Goal: Task Accomplishment & Management: Complete application form

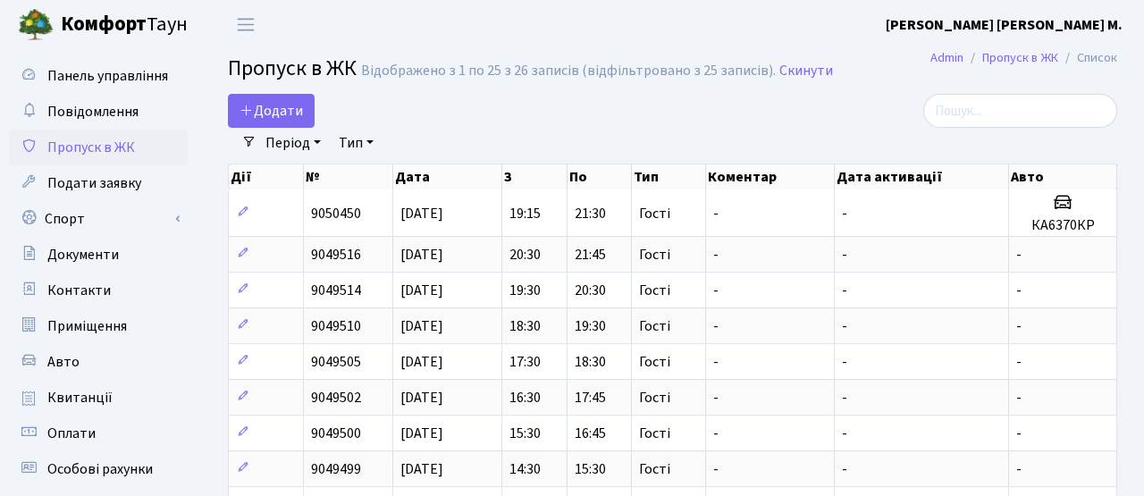
select select "25"
click at [293, 111] on span "Додати" at bounding box center [270, 111] width 63 height 20
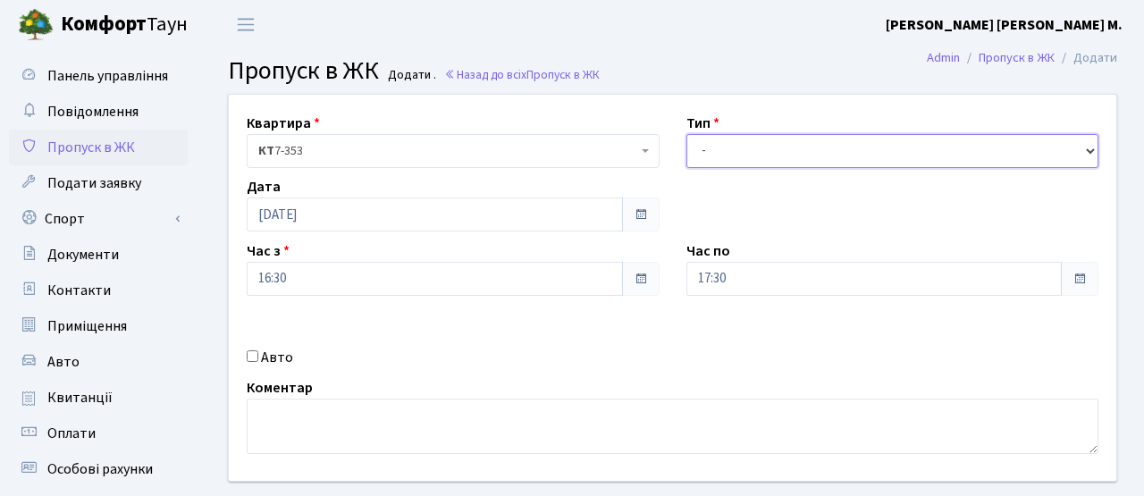
click at [765, 150] on select "- Доставка Таксі Гості Сервіс" at bounding box center [892, 151] width 413 height 34
select select "3"
click at [686, 134] on select "- Доставка Таксі Гості Сервіс" at bounding box center [892, 151] width 413 height 34
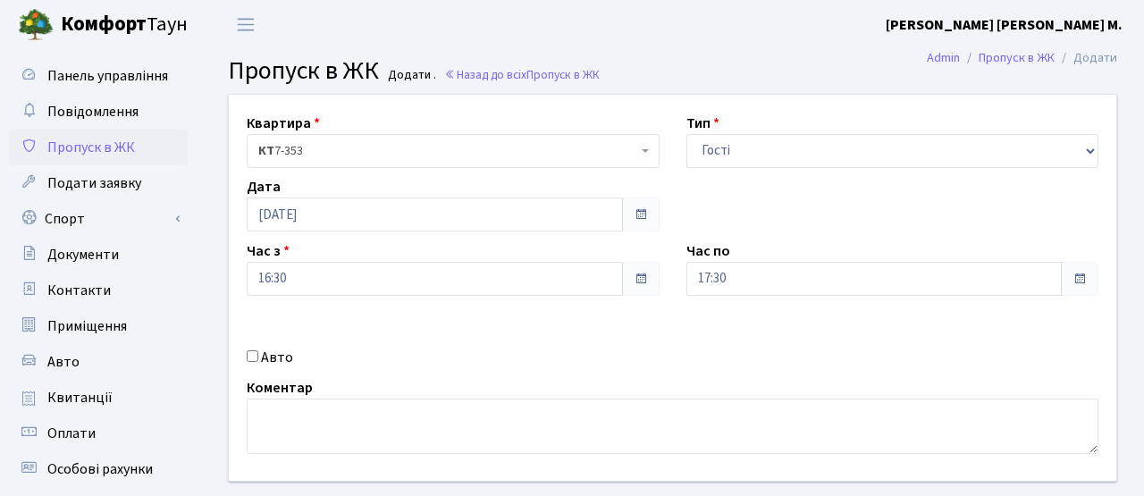
click at [1079, 277] on span at bounding box center [1079, 279] width 14 height 14
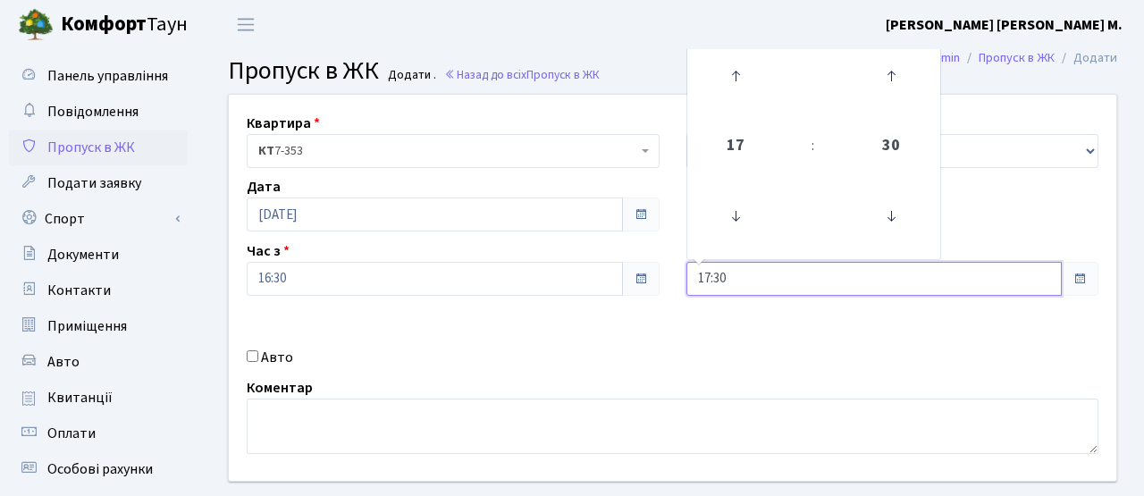
click at [1032, 282] on input "17:30" at bounding box center [874, 279] width 376 height 34
click at [736, 80] on icon at bounding box center [735, 76] width 48 height 48
type input "18:30"
click at [718, 360] on div "Квартира <b>КТ</b>&nbsp;&nbsp;&nbsp;&nbsp;7-353 <b>КТ</b>&nbsp;&nbsp;&nbsp;&nbs…" at bounding box center [672, 288] width 914 height 386
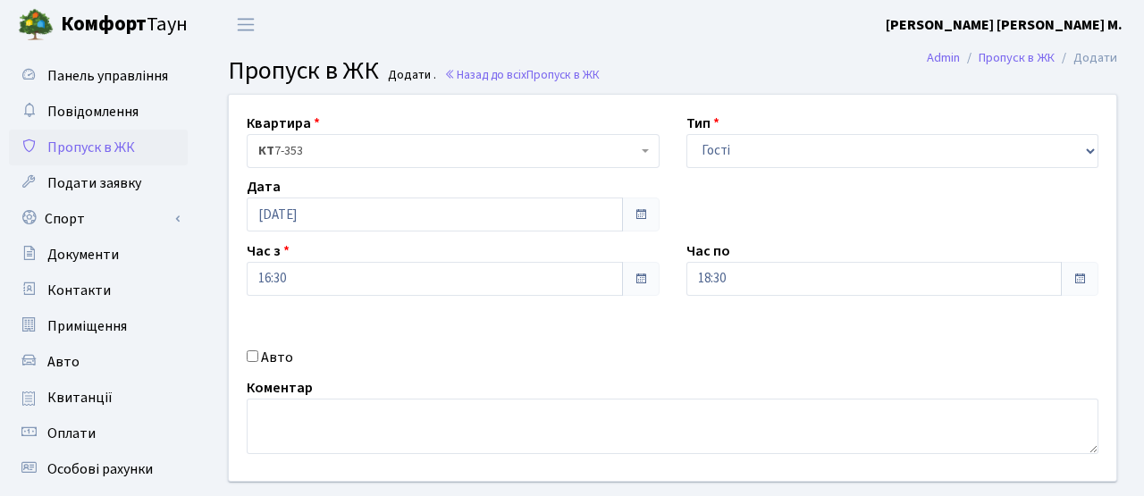
click at [289, 357] on label "Авто" at bounding box center [277, 357] width 32 height 21
click at [258, 357] on input "Авто" at bounding box center [253, 356] width 12 height 12
checkbox input "true"
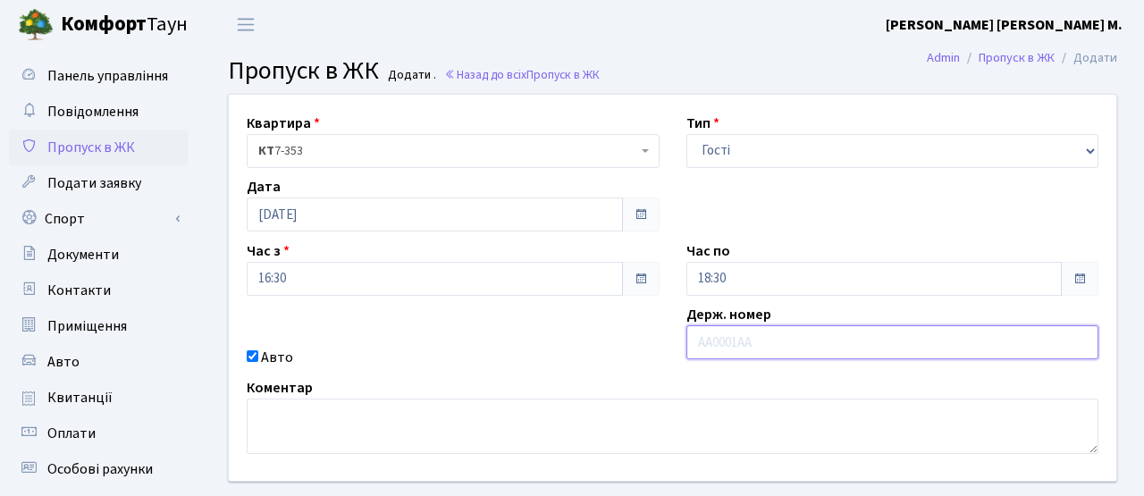
paste input "🍀Наша а"
type input "🍀Наша а"
drag, startPoint x: 799, startPoint y: 340, endPoint x: 578, endPoint y: 332, distance: 220.9
click at [578, 332] on div "Квартира <b>КТ</b>&nbsp;&nbsp;&nbsp;&nbsp;7-353 <b>КТ</b>&nbsp;&nbsp;&nbsp;&nbs…" at bounding box center [672, 288] width 914 height 386
type input "🍀Наша а"
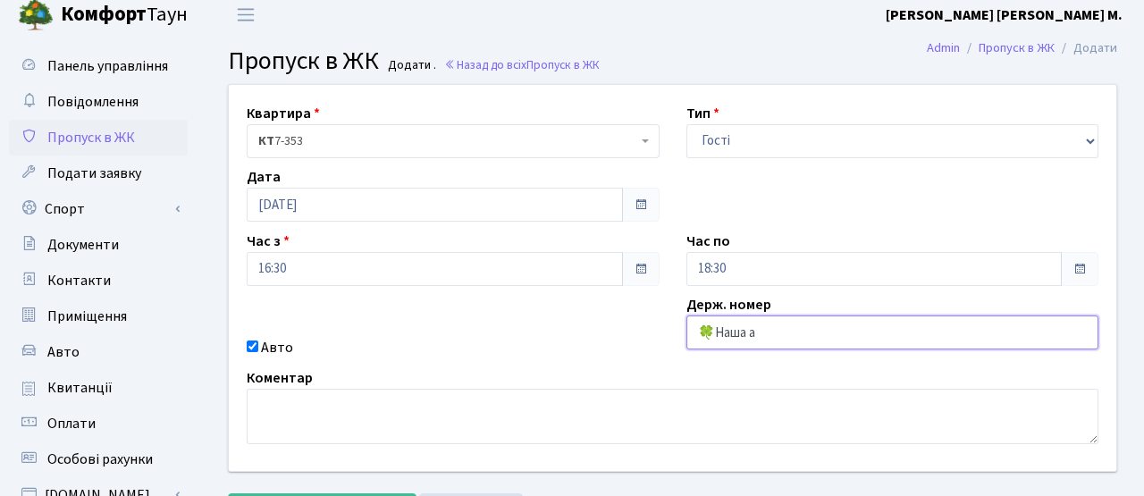
scroll to position [9, 0]
paste input "КА1419АТ"
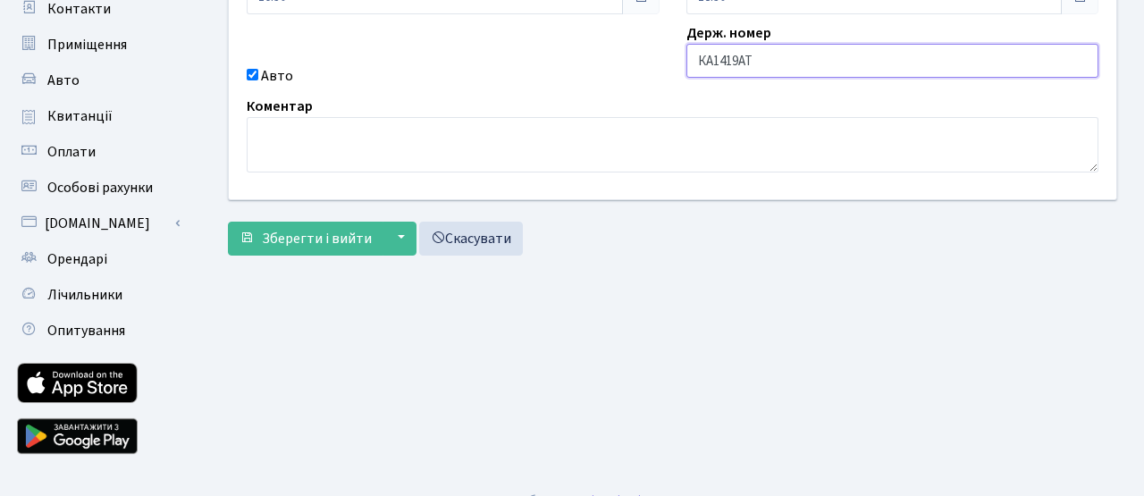
scroll to position [308, 0]
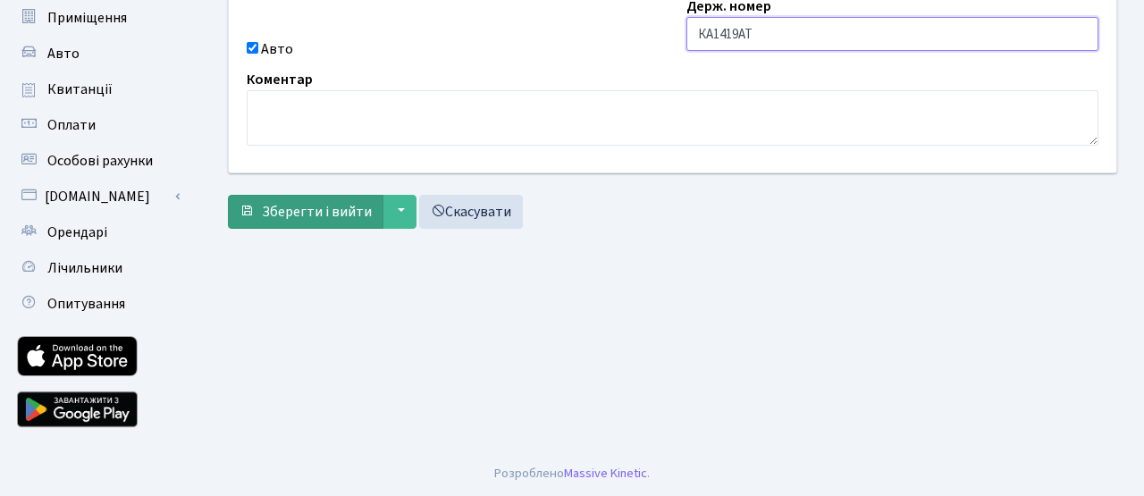
type input "КА1419АТ"
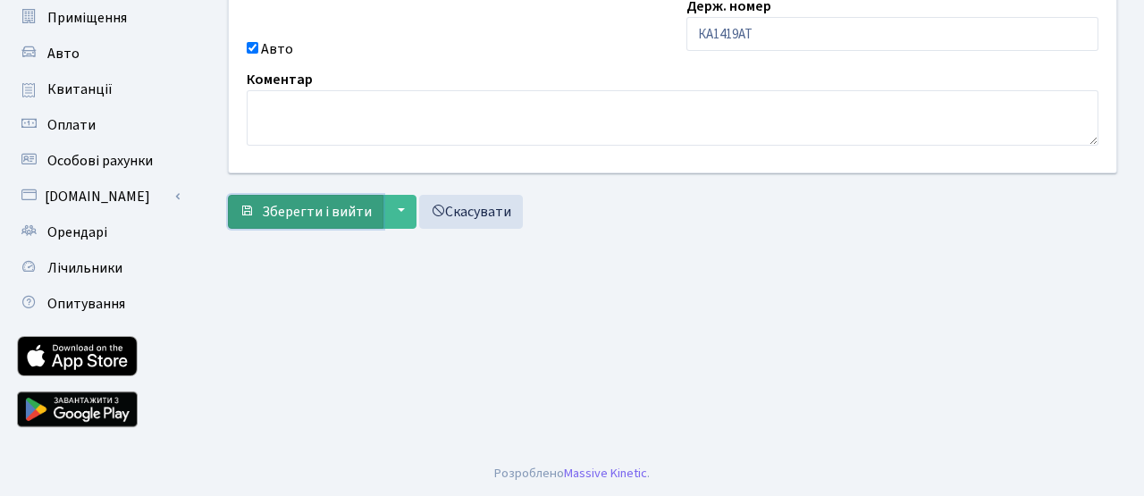
click at [315, 215] on span "Зберегти і вийти" at bounding box center [317, 212] width 110 height 20
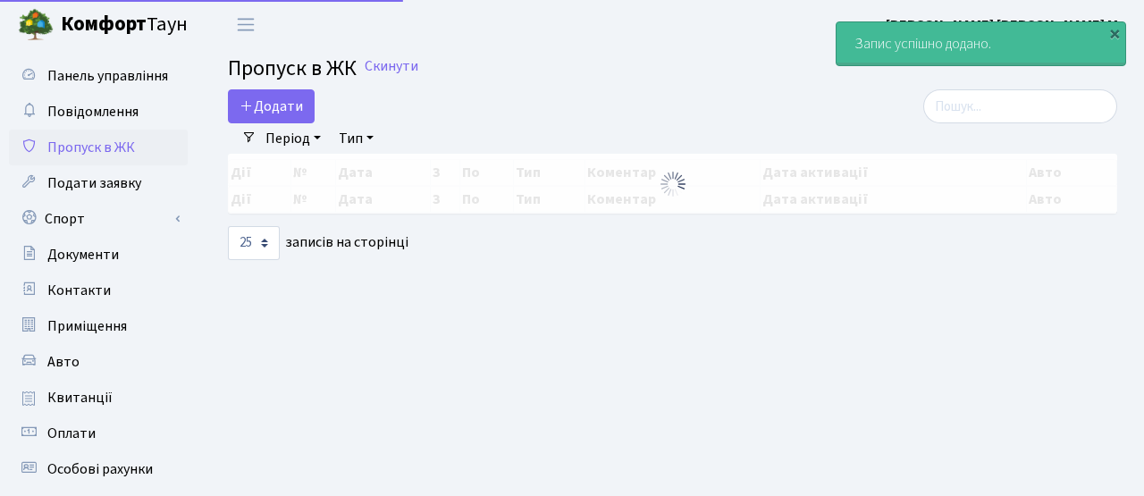
select select "25"
